Goal: Information Seeking & Learning: Check status

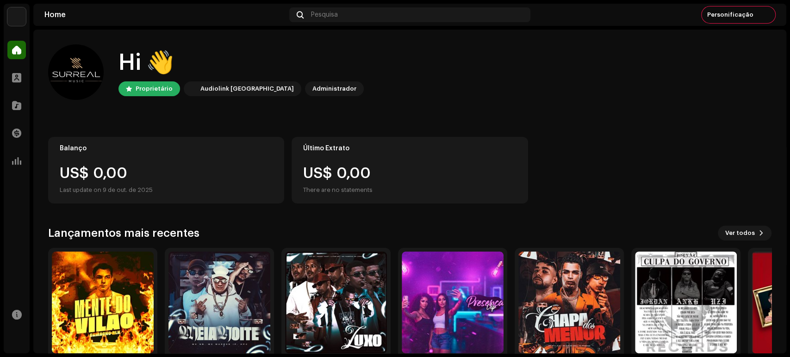
scroll to position [42, 0]
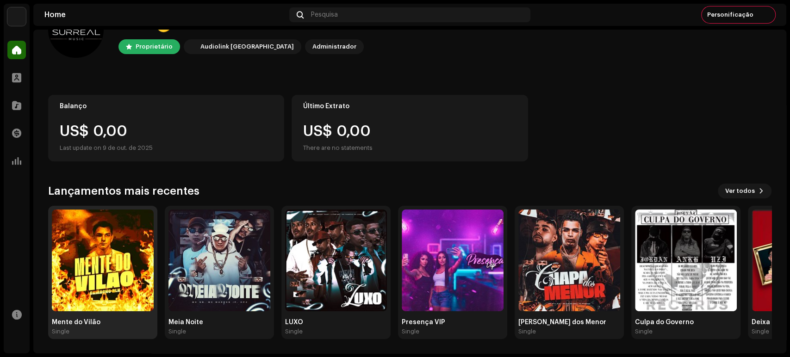
click at [133, 269] on img at bounding box center [103, 261] width 102 height 102
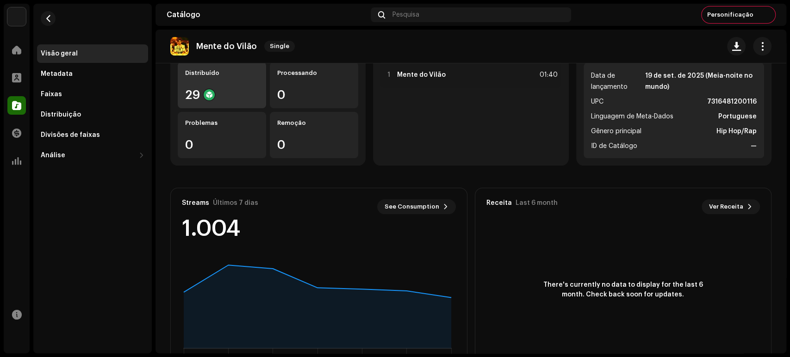
scroll to position [138, 0]
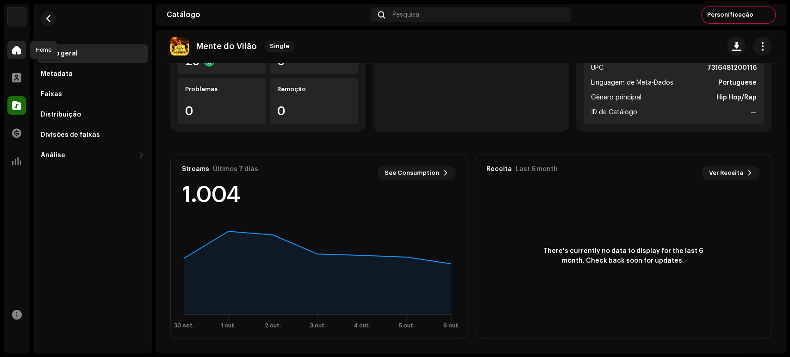
click at [15, 54] on span at bounding box center [16, 49] width 9 height 7
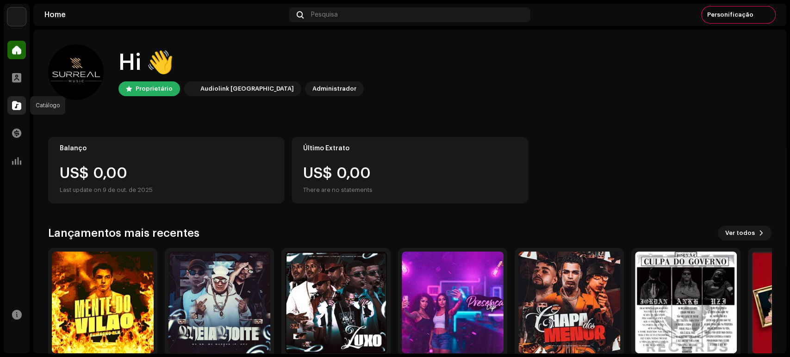
click at [19, 103] on span at bounding box center [16, 105] width 9 height 7
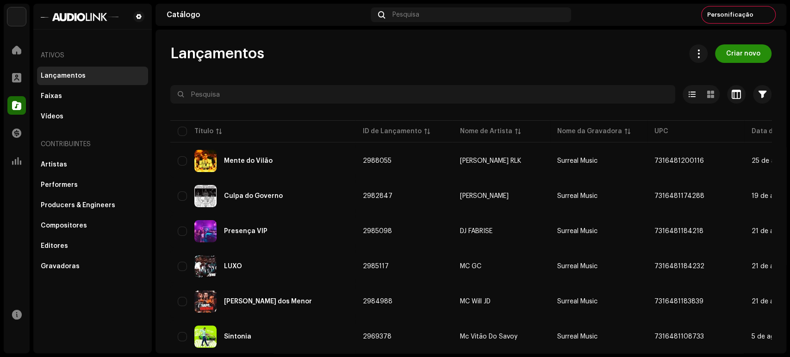
click at [750, 55] on span "Criar novo" at bounding box center [743, 53] width 34 height 19
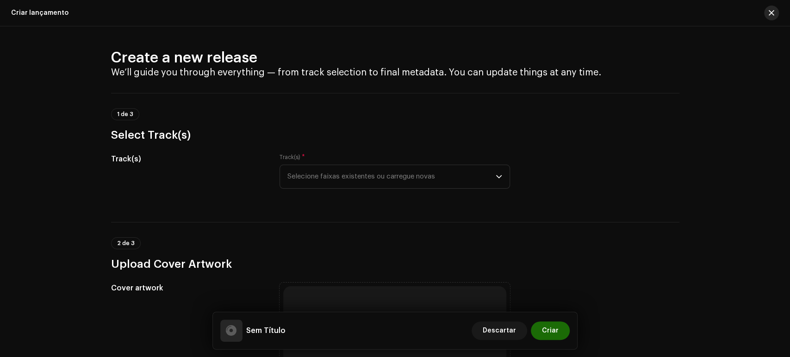
click at [777, 9] on button "button" at bounding box center [771, 13] width 15 height 15
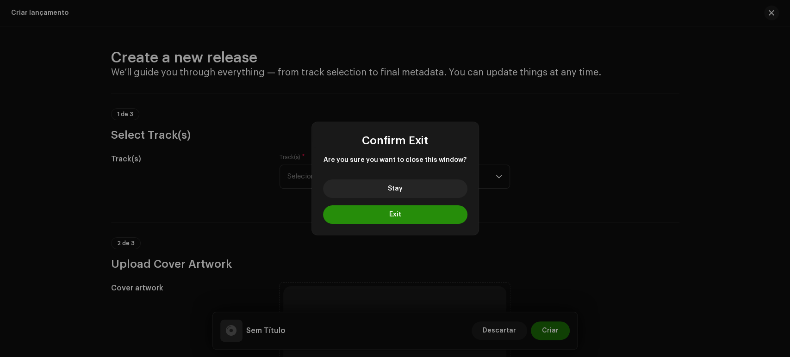
click at [423, 223] on button "Exit" at bounding box center [395, 215] width 144 height 19
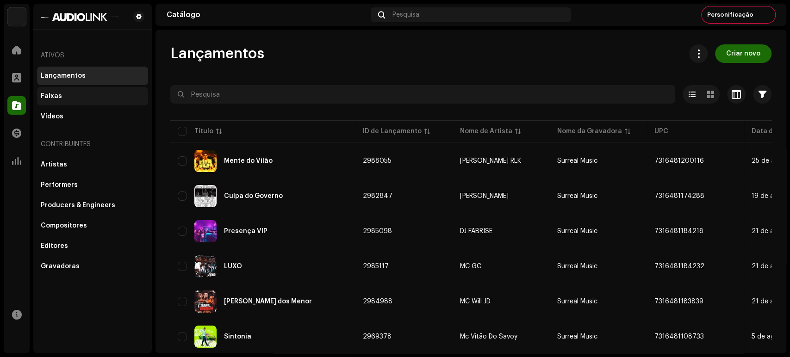
click at [56, 98] on div "Faixas" at bounding box center [51, 96] width 21 height 7
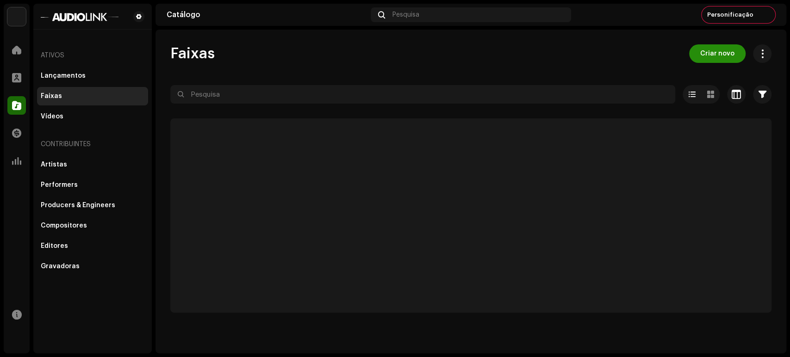
click at [736, 53] on button "Criar novo" at bounding box center [717, 53] width 56 height 19
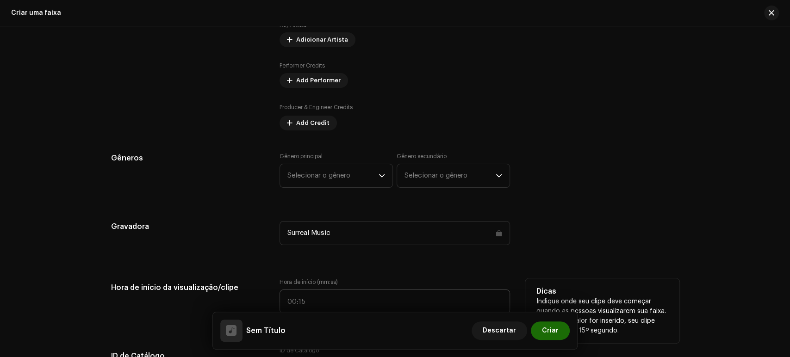
scroll to position [411, 0]
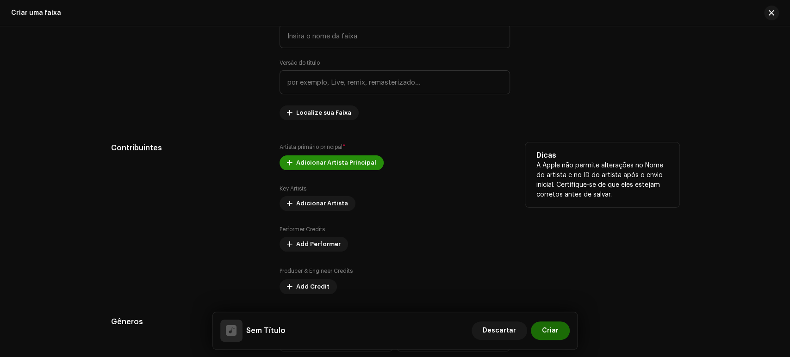
click at [344, 161] on span "Adicionar Artista Principal" at bounding box center [336, 163] width 80 height 19
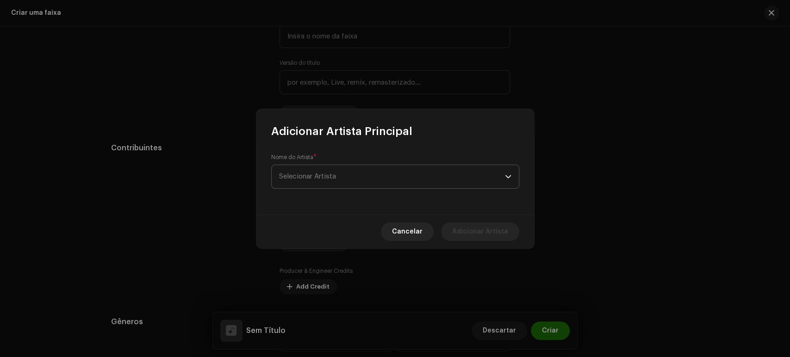
click at [339, 177] on span "Selecionar Artista" at bounding box center [392, 176] width 226 height 23
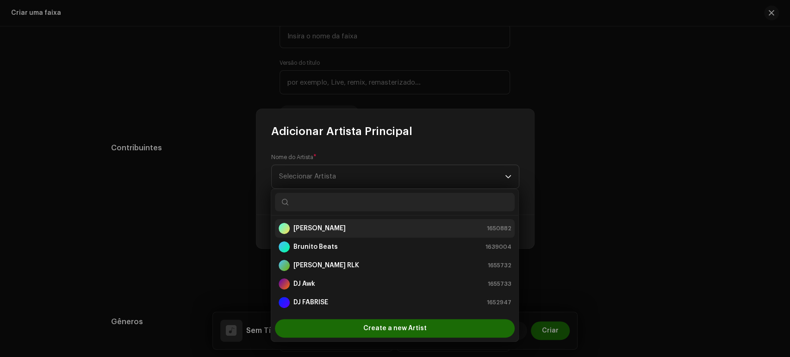
click at [336, 224] on div "[PERSON_NAME] 1650882" at bounding box center [395, 228] width 232 height 11
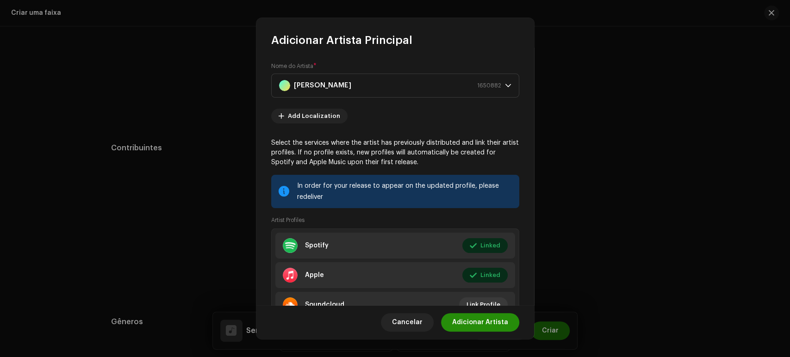
click at [477, 327] on span "Adicionar Artista" at bounding box center [480, 322] width 56 height 19
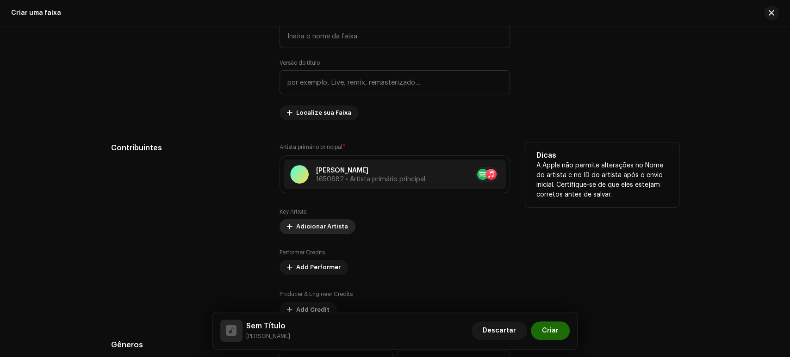
click at [333, 225] on span "Adicionar Artista" at bounding box center [322, 227] width 52 height 19
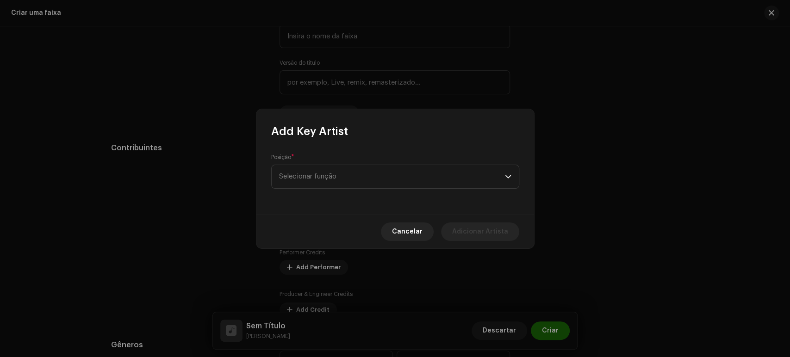
click at [345, 195] on div "Posição * Selecionar função" at bounding box center [396, 177] width 278 height 76
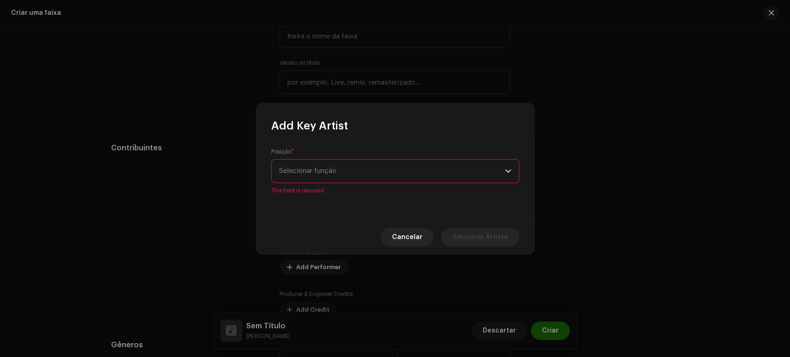
click at [351, 177] on span "Selecionar função" at bounding box center [392, 171] width 226 height 23
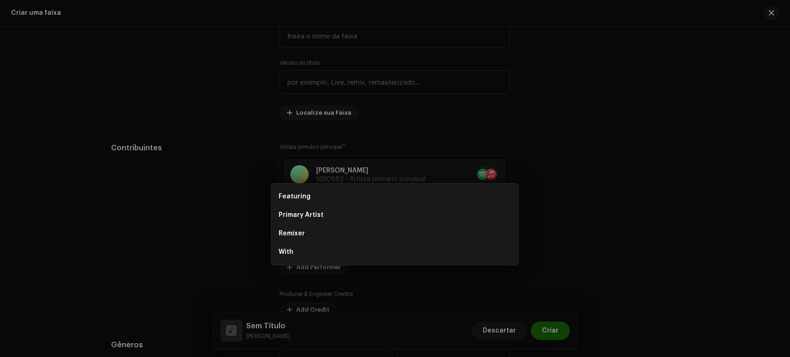
drag, startPoint x: 113, startPoint y: 213, endPoint x: 129, endPoint y: 205, distance: 18.2
click at [113, 214] on div "Add Key Artist Posição * Selecionar função This field is required. Cancelar Adi…" at bounding box center [395, 178] width 790 height 357
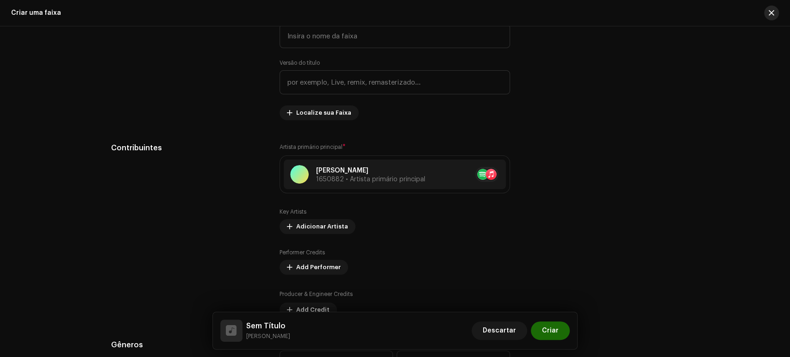
click at [778, 14] on button "button" at bounding box center [771, 13] width 15 height 15
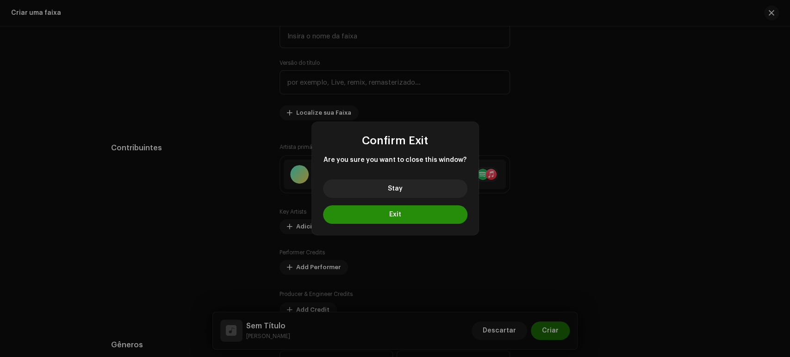
click at [363, 217] on button "Exit" at bounding box center [395, 215] width 144 height 19
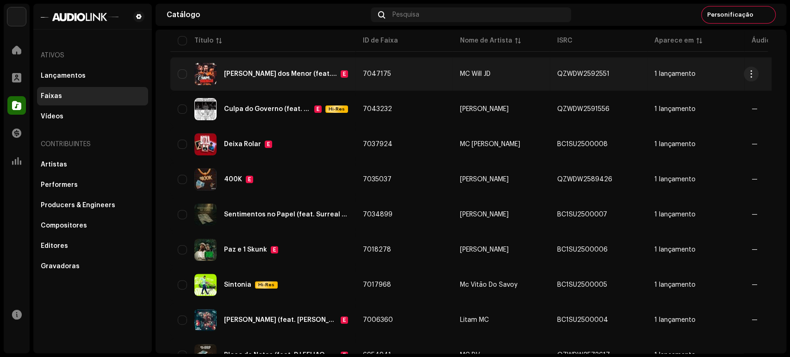
scroll to position [257, 0]
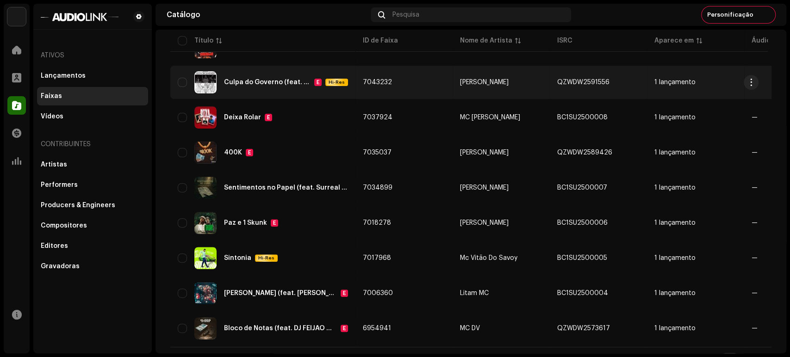
click at [274, 79] on div "Culpa do Governo (feat. Brunito Beats)" at bounding box center [267, 82] width 87 height 6
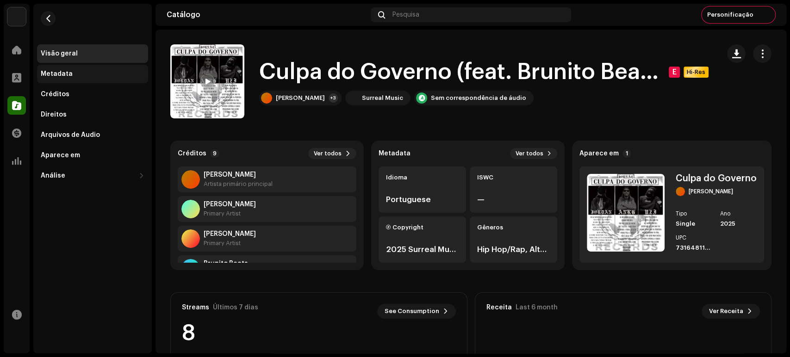
click at [84, 67] on div "Metadata" at bounding box center [92, 74] width 111 height 19
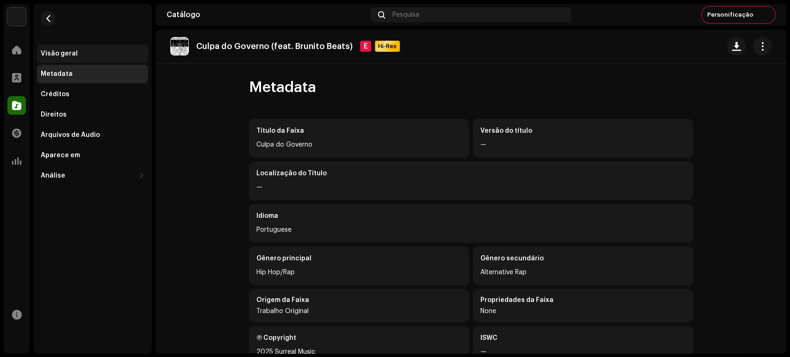
click at [89, 59] on div "Visão geral" at bounding box center [92, 53] width 111 height 19
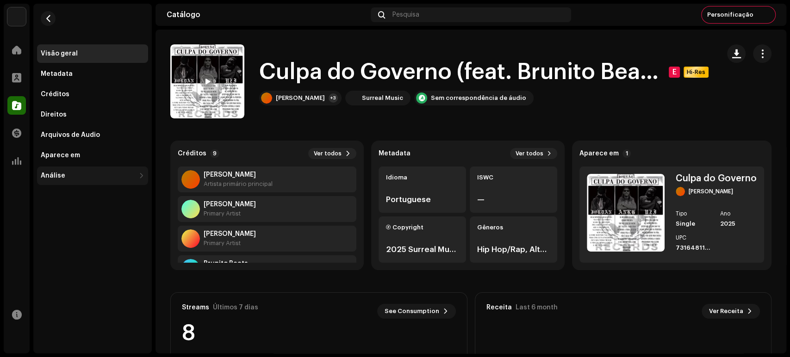
click at [75, 172] on div "Análise" at bounding box center [88, 175] width 94 height 7
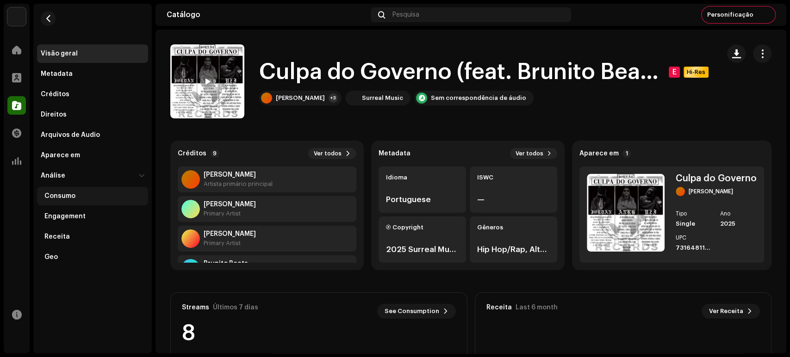
click at [85, 196] on div "Consumo" at bounding box center [94, 196] width 100 height 7
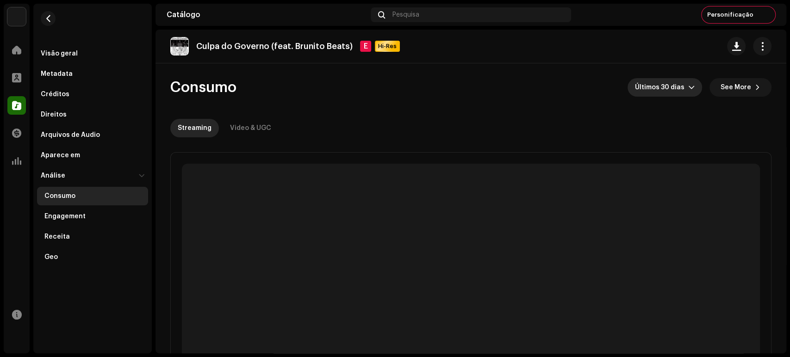
click at [652, 84] on span "Últimos 30 dias" at bounding box center [661, 87] width 53 height 19
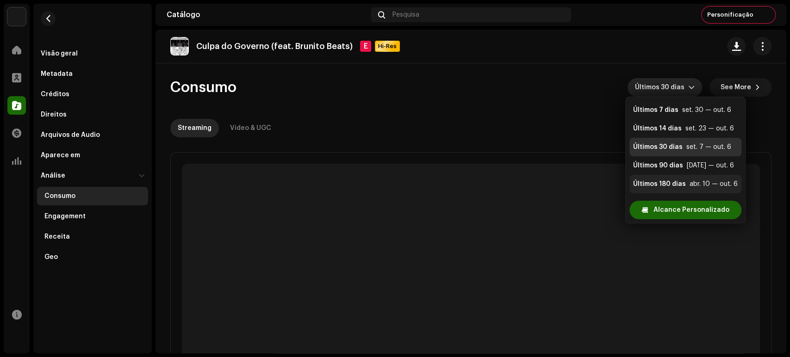
click at [663, 188] on div "Últimos 180 dias" at bounding box center [659, 184] width 53 height 9
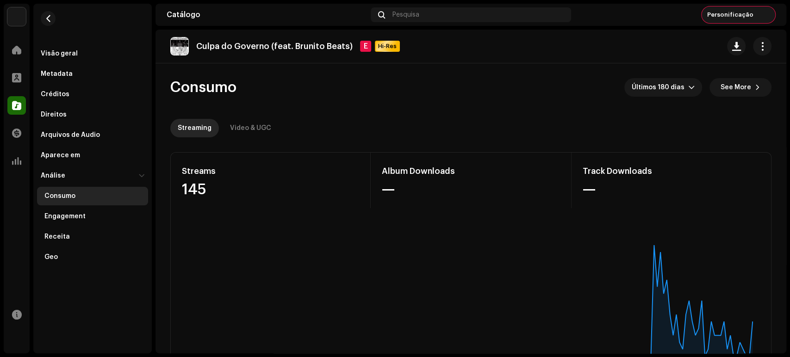
click at [752, 18] on span "Personificação" at bounding box center [730, 14] width 46 height 7
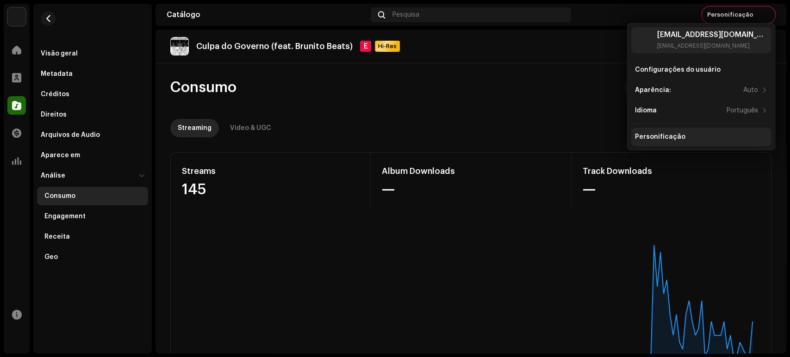
click at [697, 132] on div "Personificação" at bounding box center [702, 137] width 140 height 19
